Goal: Register for event/course

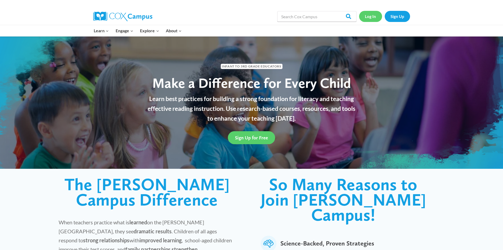
click at [373, 16] on link "Log In" at bounding box center [370, 16] width 23 height 11
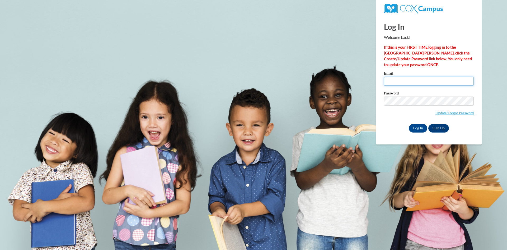
click at [414, 81] on input "Email" at bounding box center [429, 81] width 90 height 9
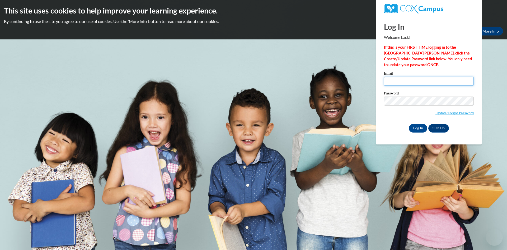
type input "khoffman@clintonville.k12.wi.us"
click at [417, 127] on input "Log In" at bounding box center [418, 128] width 18 height 8
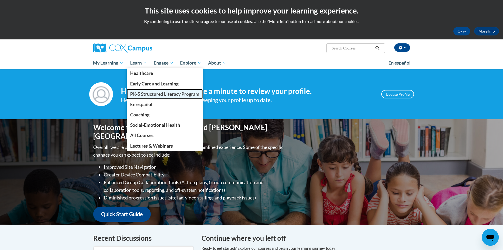
click at [150, 96] on span "PK-5 Structured Literacy Program" at bounding box center [164, 94] width 69 height 6
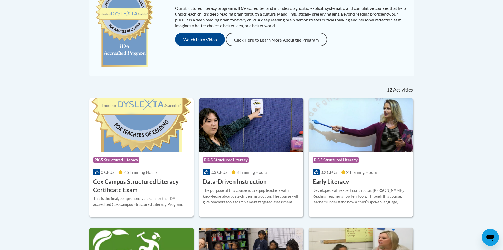
scroll to position [158, 0]
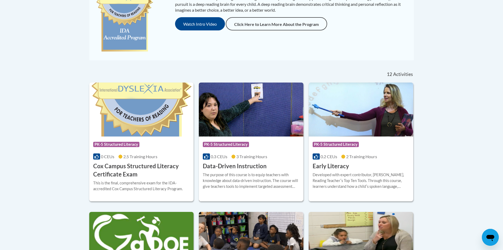
click at [227, 168] on h3 "Data-Driven Instruction" at bounding box center [235, 166] width 64 height 8
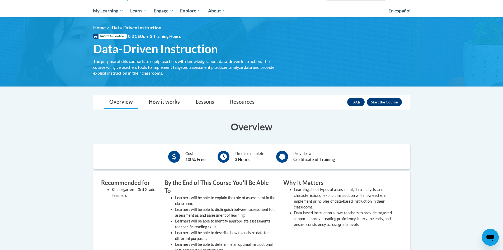
scroll to position [53, 0]
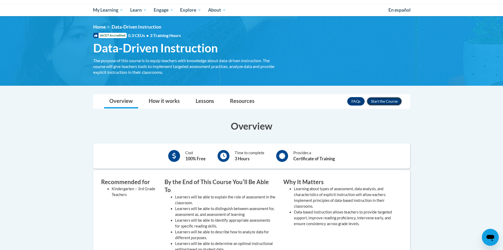
click at [387, 101] on button "Enroll" at bounding box center [384, 101] width 35 height 8
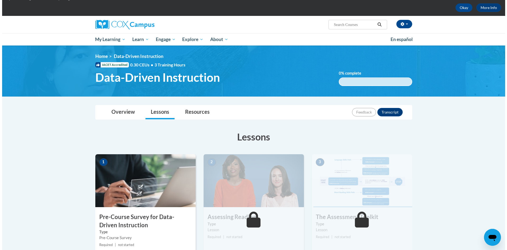
scroll to position [53, 0]
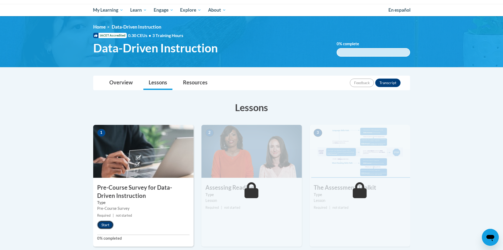
click at [111, 223] on button "Start" at bounding box center [105, 224] width 16 height 8
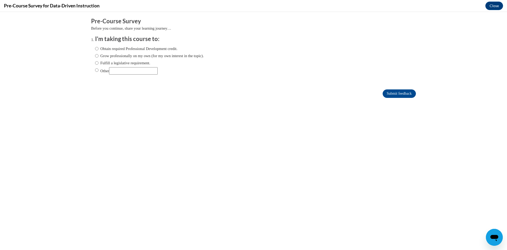
scroll to position [0, 0]
click at [95, 65] on input "Fulfill a legislative requirement." at bounding box center [96, 63] width 3 height 6
radio input "true"
click at [247, 93] on input "Submit feedback" at bounding box center [399, 93] width 33 height 8
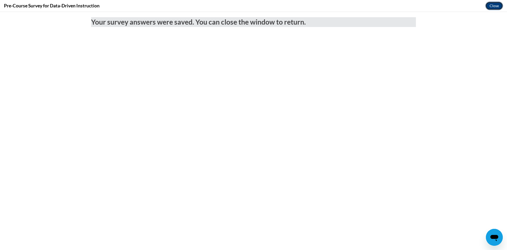
click at [247, 7] on button "Close" at bounding box center [494, 6] width 18 height 8
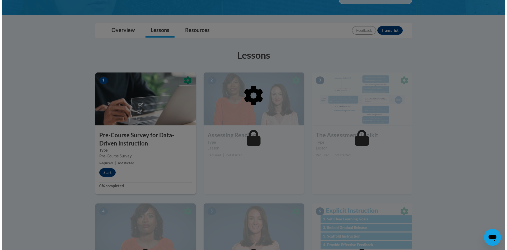
scroll to position [106, 0]
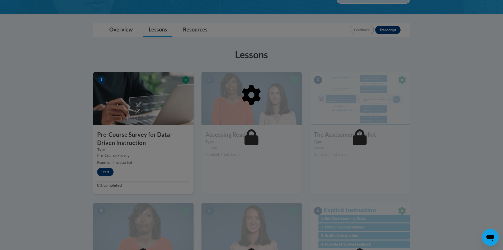
click at [102, 171] on div at bounding box center [251, 122] width 317 height 100
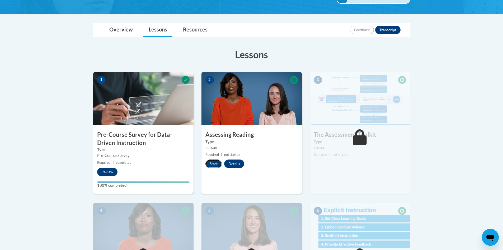
click at [217, 165] on button "Start" at bounding box center [213, 163] width 16 height 8
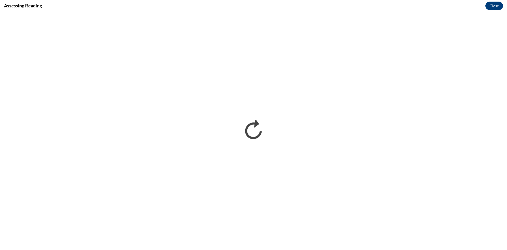
scroll to position [0, 0]
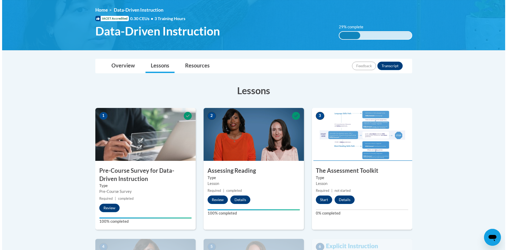
scroll to position [79, 0]
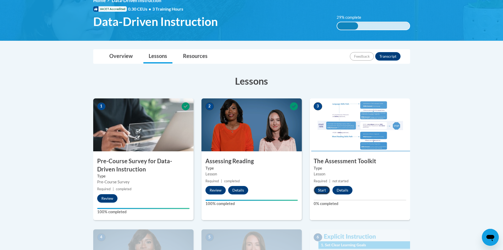
click at [322, 189] on button "Start" at bounding box center [322, 190] width 16 height 8
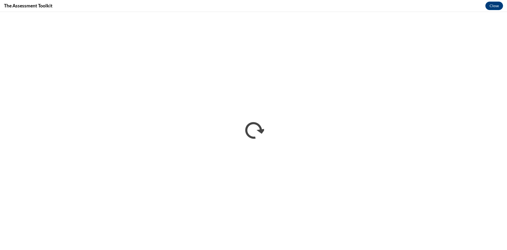
scroll to position [0, 0]
